Goal: Information Seeking & Learning: Learn about a topic

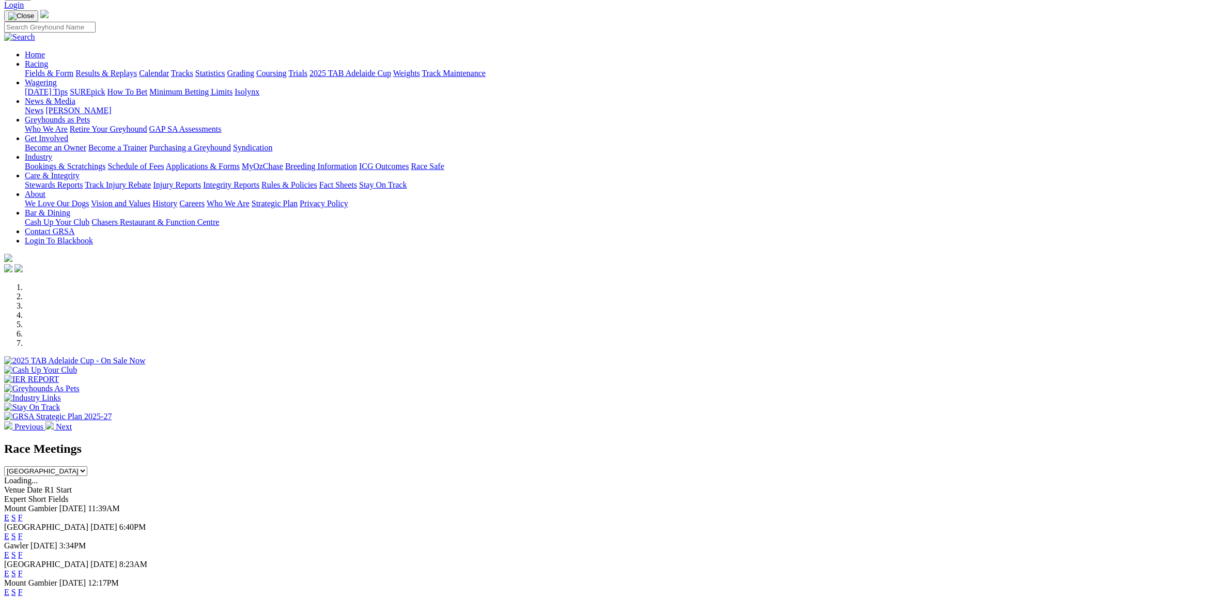
scroll to position [65, 0]
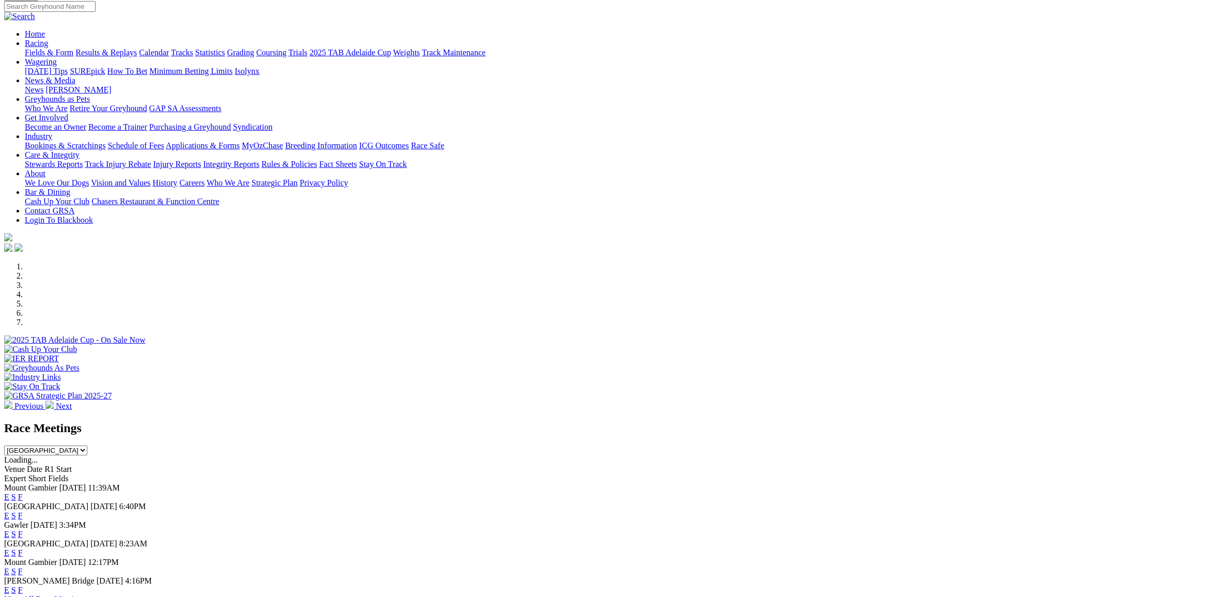
select select "VIC"
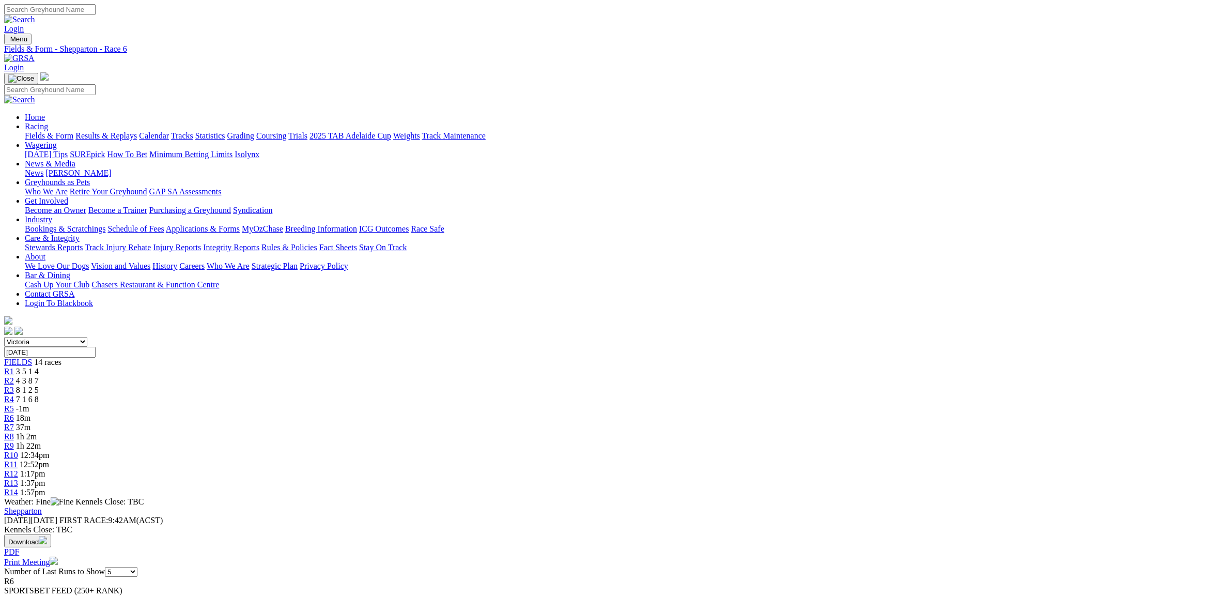
select select "20"
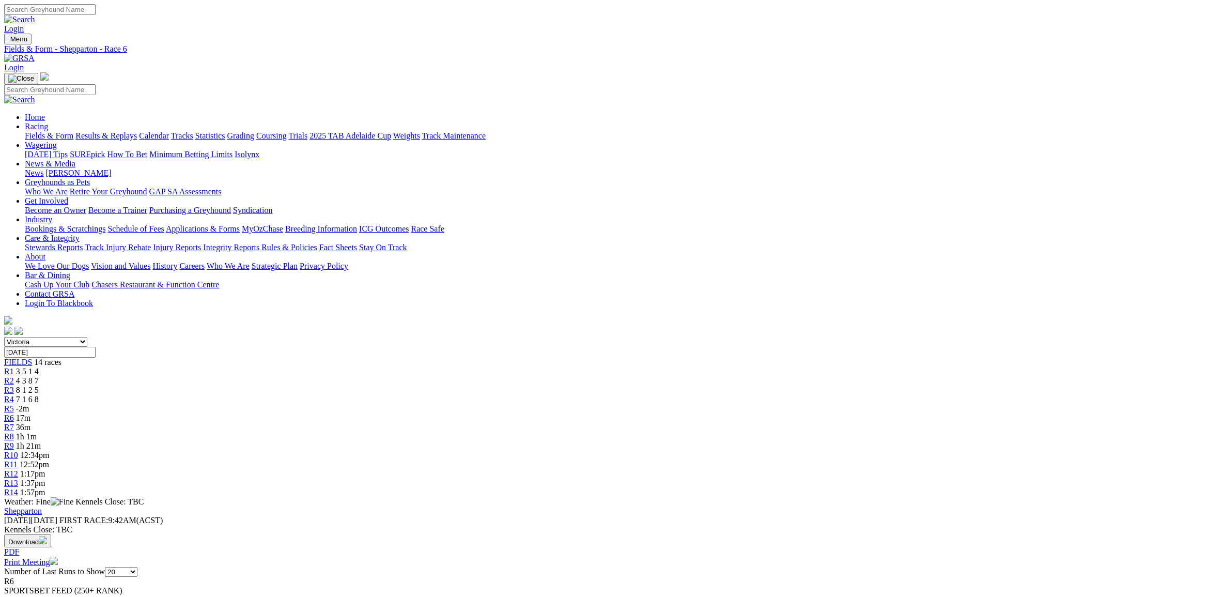
drag, startPoint x: 0, startPoint y: 0, endPoint x: 1045, endPoint y: 381, distance: 1111.8
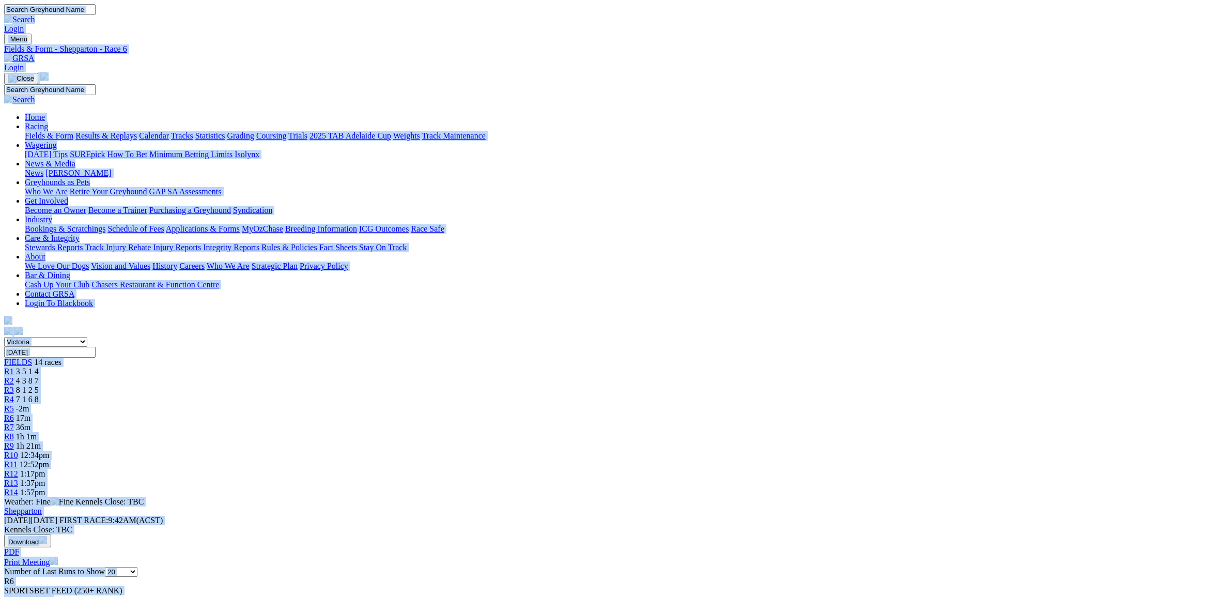
copy body "Login Menu Fields & Form - Shepparton - Race 6 Login Home Racing Fields & Form …"
click at [14, 423] on span "R7" at bounding box center [9, 427] width 10 height 9
copy body "Login Menu Fields & Form - Shepparton - Race 7 Login Home Racing Fields & Form …"
click at [35, 54] on img at bounding box center [19, 58] width 30 height 9
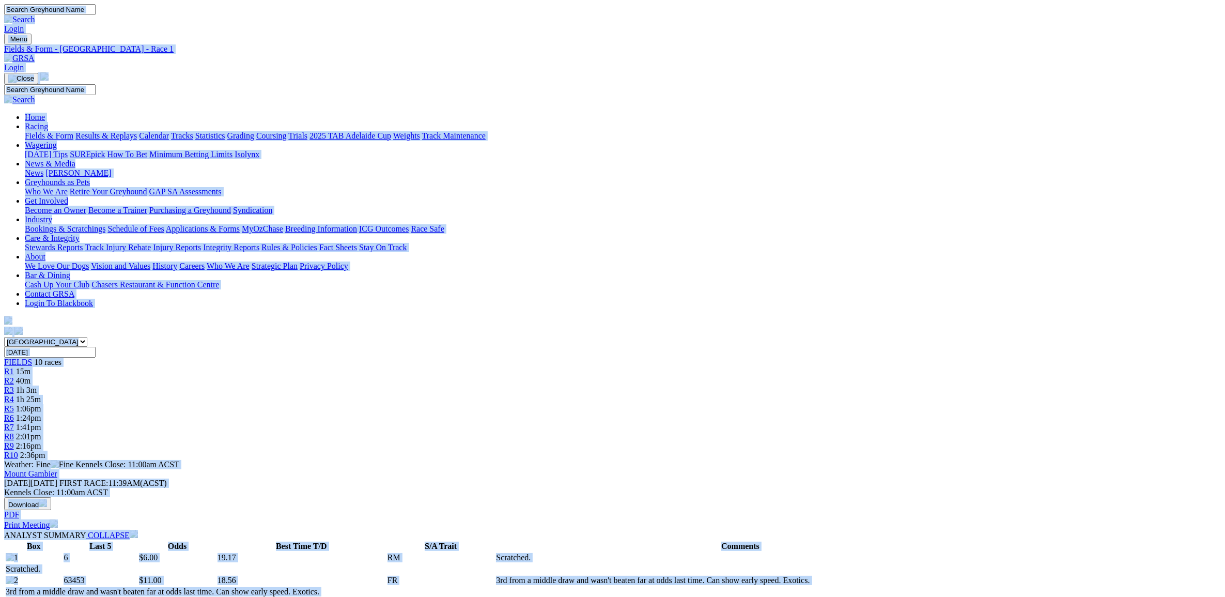
copy body "Login Menu Fields & Form - [GEOGRAPHIC_DATA] - Race 1 Login Home Racing Fields …"
